Goal: Answer question/provide support: Share knowledge or assist other users

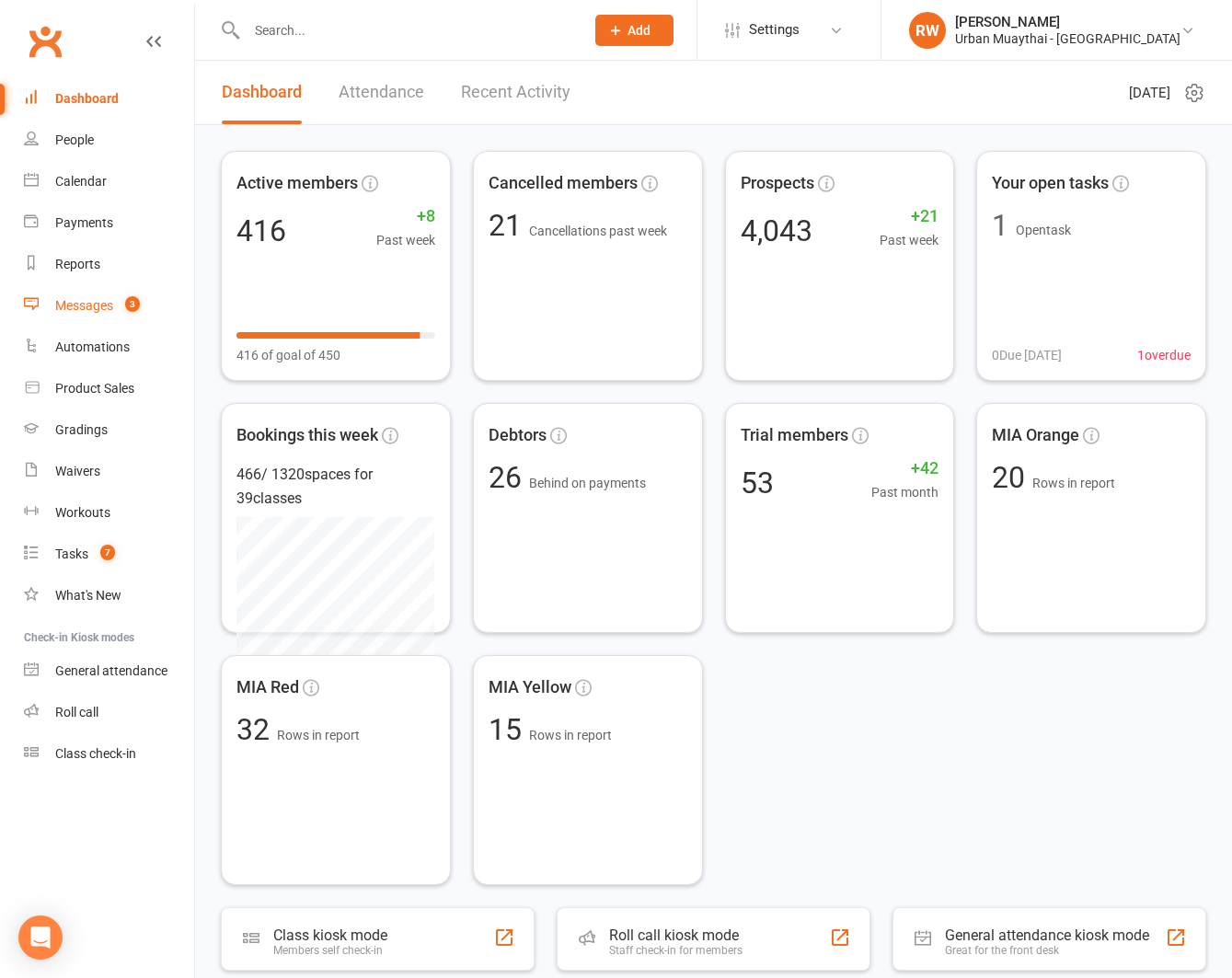
click at [86, 306] on div "Messages" at bounding box center [83, 306] width 58 height 15
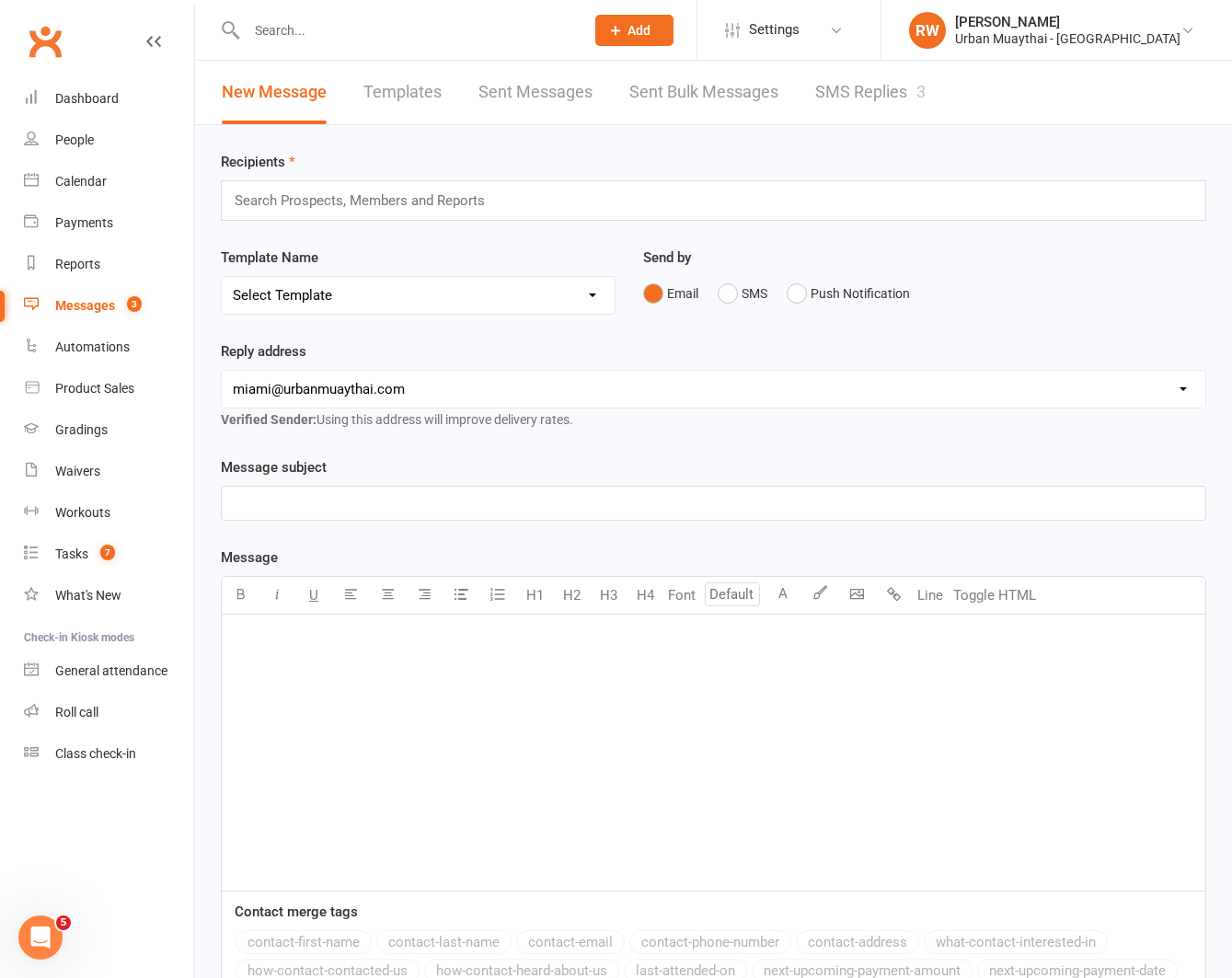
click at [867, 88] on link "SMS Replies 3" at bounding box center [870, 92] width 111 height 63
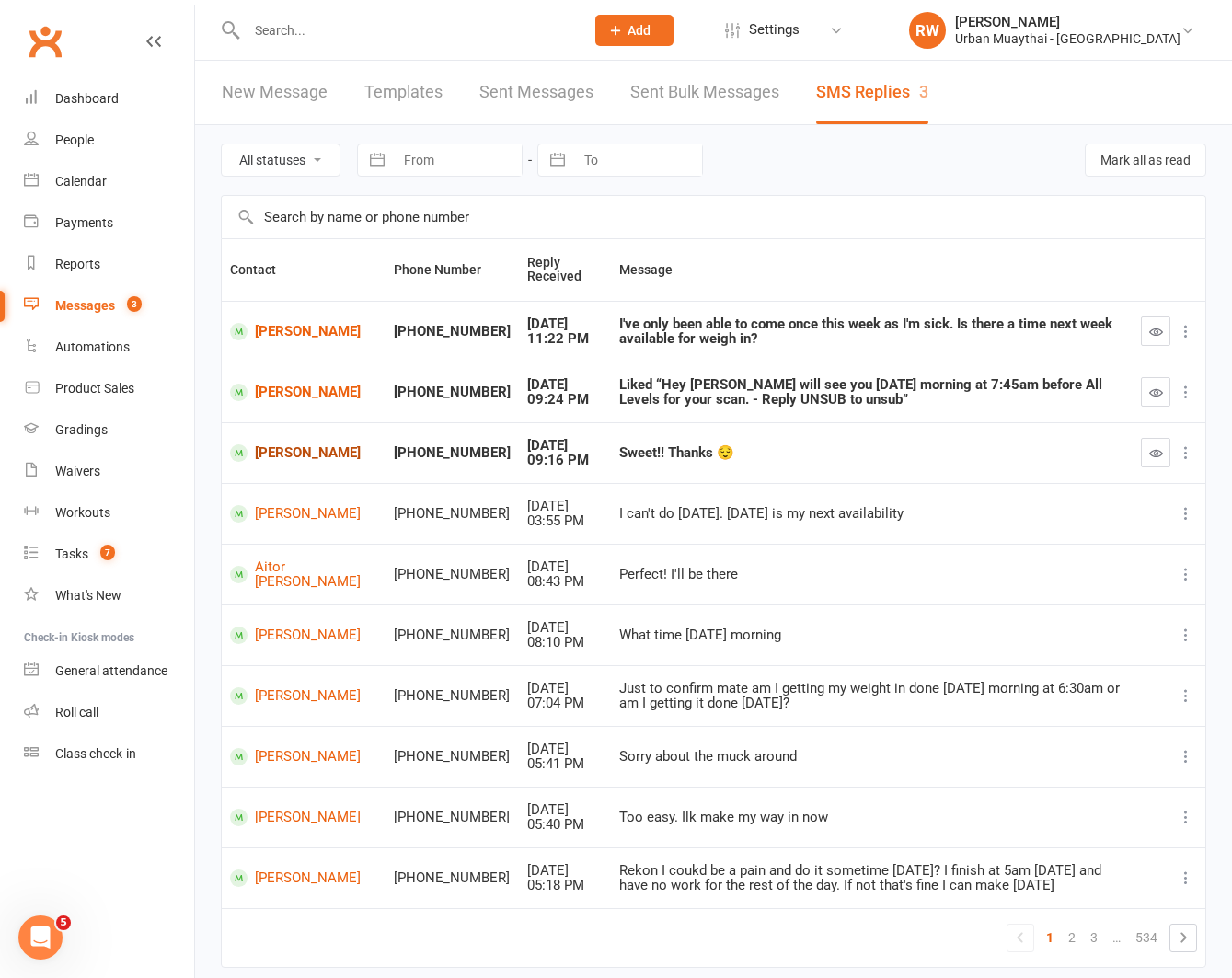
click at [265, 447] on link "[PERSON_NAME]" at bounding box center [303, 453] width 147 height 18
